Goal: Find specific page/section: Find specific page/section

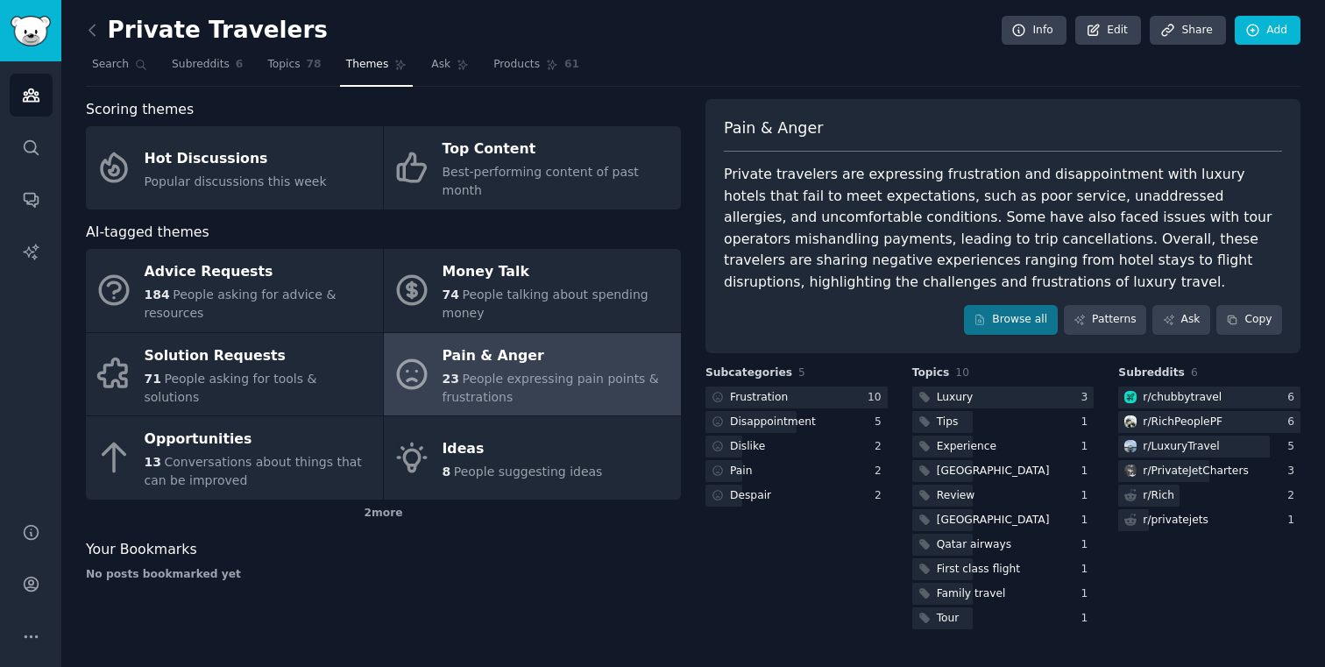
click at [659, 83] on nav "Search Subreddits 6 Topics 78 Themes Ask Products 61" at bounding box center [693, 69] width 1215 height 36
click at [546, 51] on link "Products 61" at bounding box center [536, 69] width 98 height 36
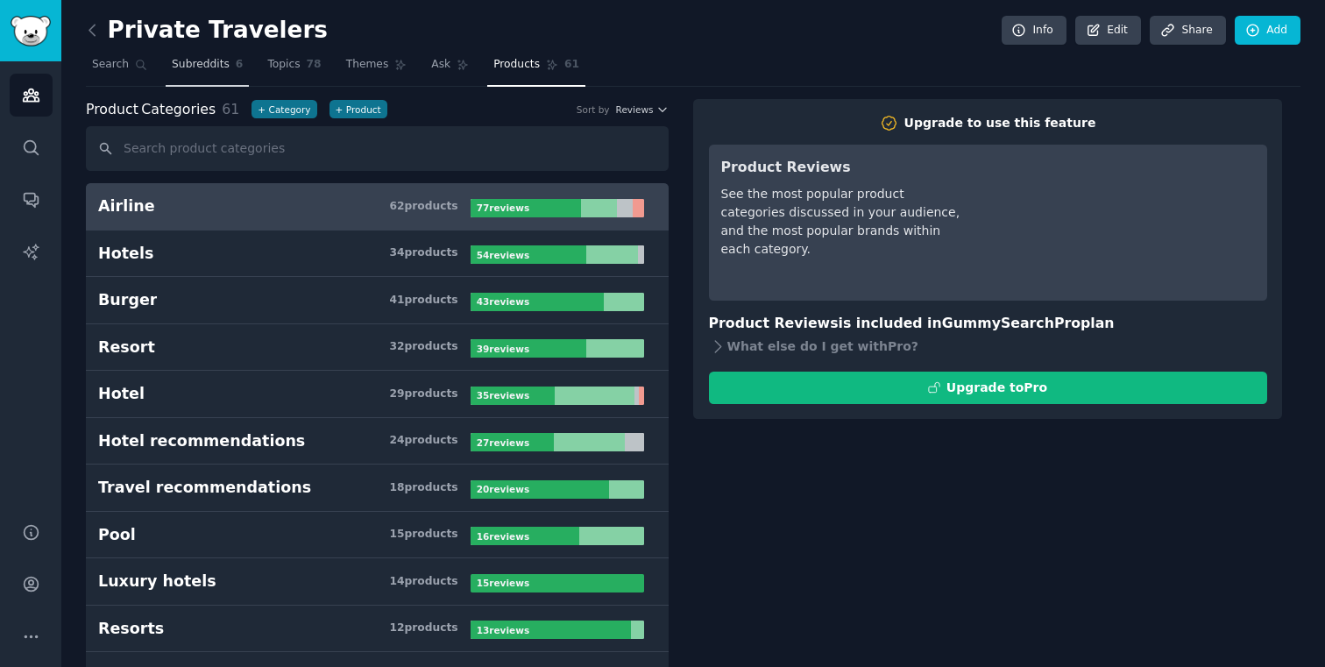
click at [217, 70] on span "Subreddits" at bounding box center [201, 65] width 58 height 16
